Goal: Task Accomplishment & Management: Use online tool/utility

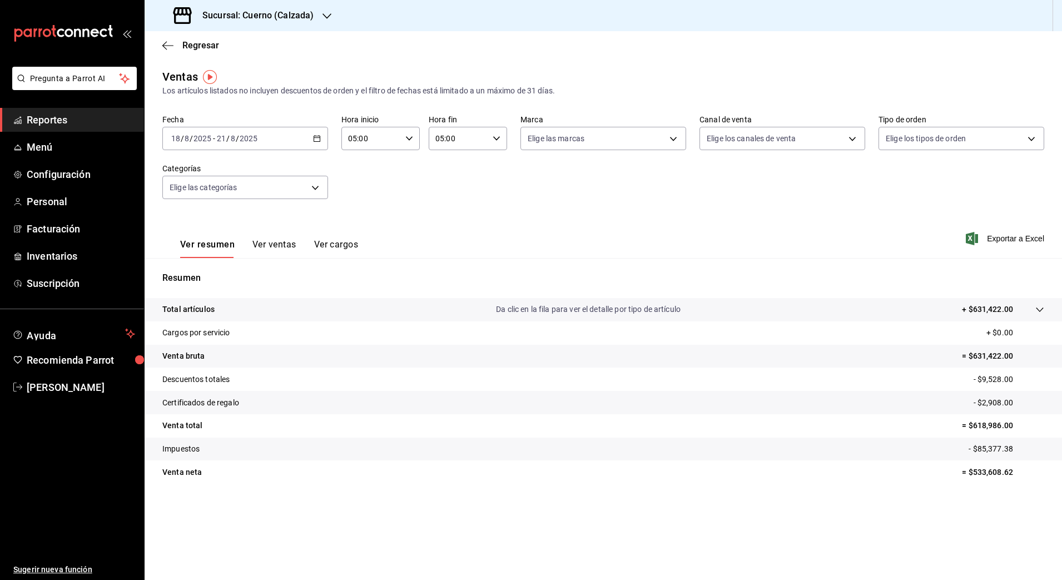
click at [317, 139] on icon "button" at bounding box center [317, 139] width 8 height 8
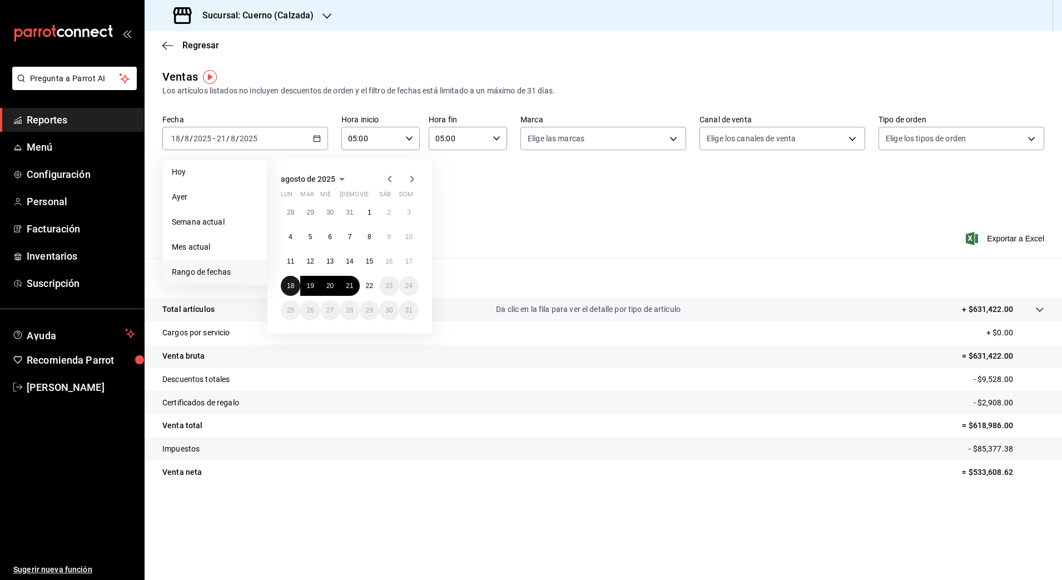
click at [289, 285] on abbr "18" at bounding box center [290, 286] width 7 height 8
click at [288, 284] on abbr "18" at bounding box center [290, 286] width 7 height 8
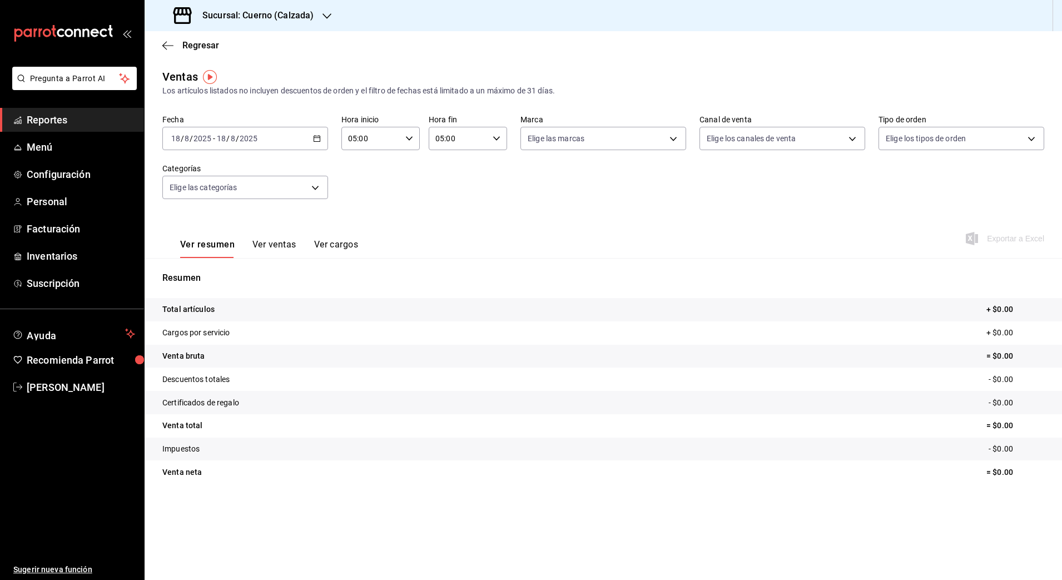
click at [315, 143] on div "[DATE] [DATE] - [DATE] [DATE]" at bounding box center [245, 138] width 166 height 23
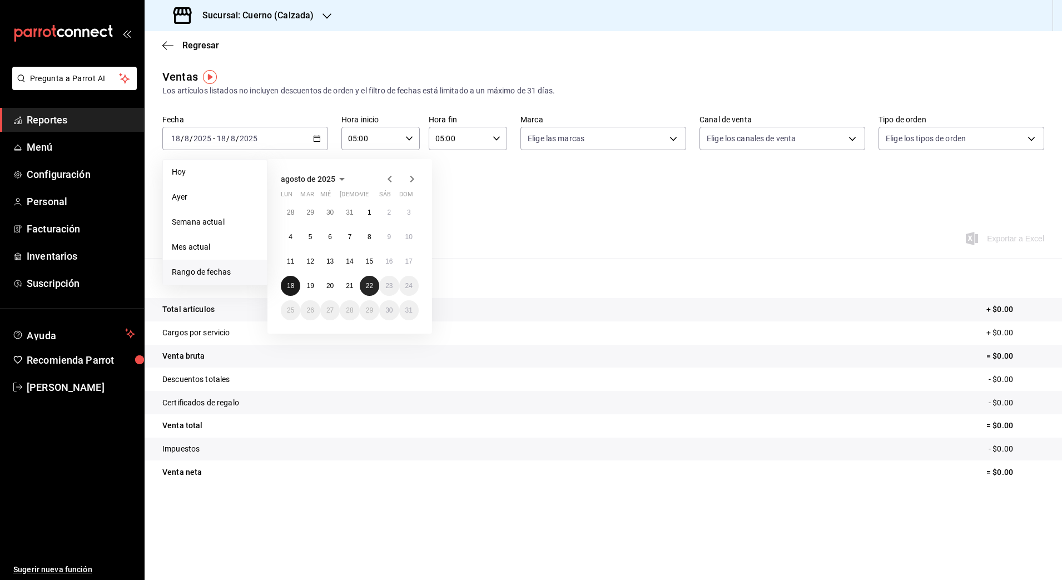
drag, startPoint x: 290, startPoint y: 284, endPoint x: 363, endPoint y: 285, distance: 73.4
click at [363, 285] on div "28 29 30 31 1 2 3 4 5 6 7 8 9 10 11 12 13 14 15 16 17 18 19 20 21 22 23 24 25 2…" at bounding box center [350, 261] width 138 height 118
click at [363, 285] on button "22" at bounding box center [369, 286] width 19 height 20
click at [287, 283] on abbr "18" at bounding box center [290, 286] width 7 height 8
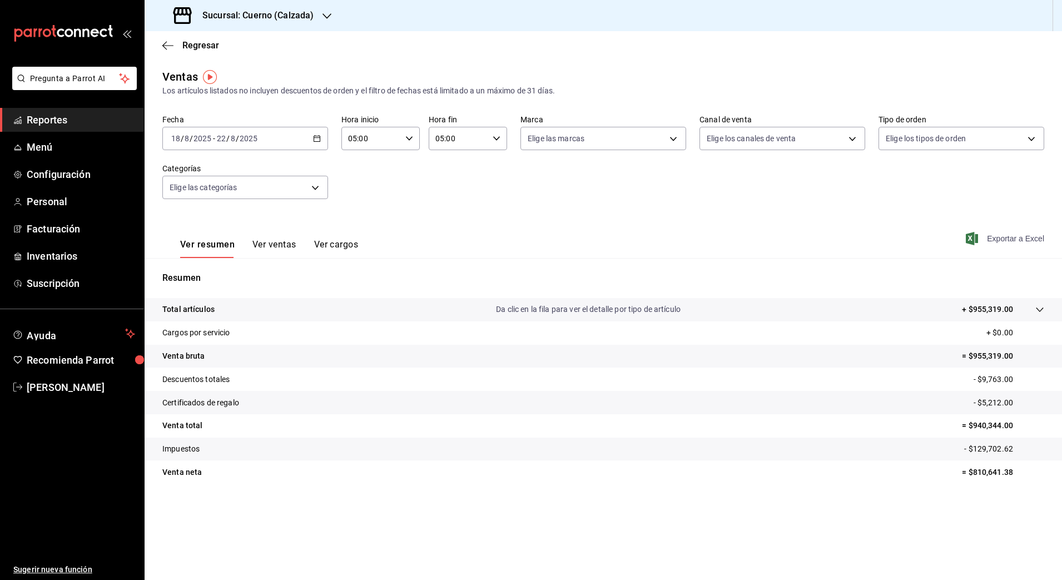
click at [996, 241] on span "Exportar a Excel" at bounding box center [1006, 238] width 76 height 13
